Goal: Task Accomplishment & Management: Manage account settings

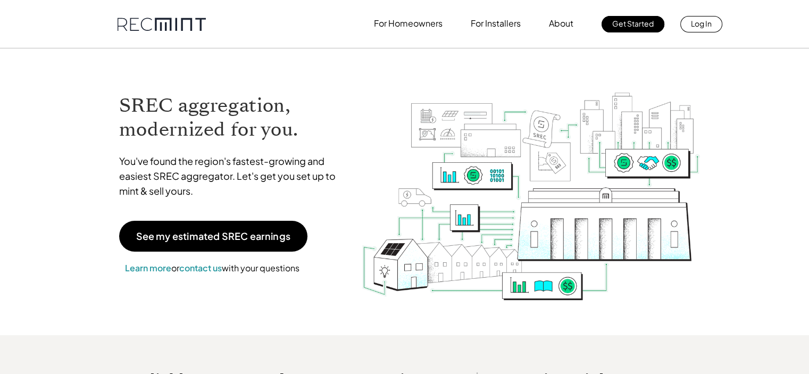
click at [689, 26] on link "Log In" at bounding box center [701, 24] width 42 height 16
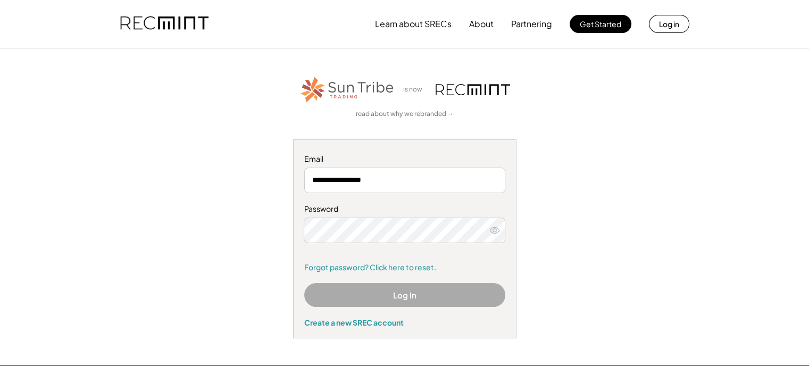
click at [471, 243] on nordpass-icon at bounding box center [404, 243] width 201 height 0
click at [0, 373] on nordpass-autofill-portal at bounding box center [0, 374] width 0 height 0
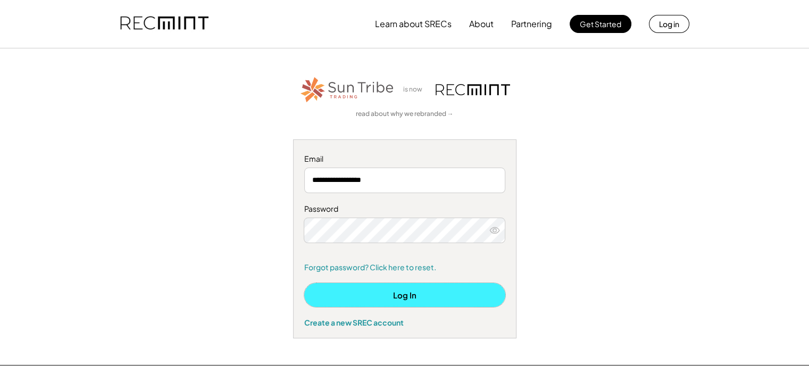
click at [365, 287] on button "Log In" at bounding box center [404, 295] width 201 height 24
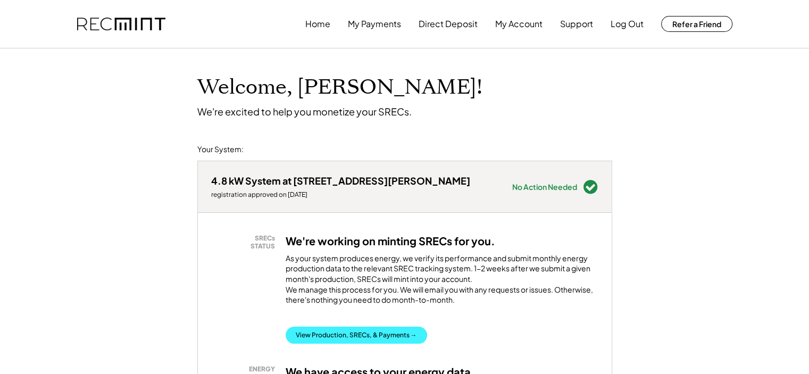
click at [328, 344] on button "View Production, SRECs, & Payments →" at bounding box center [356, 335] width 141 height 17
